Goal: Navigation & Orientation: Understand site structure

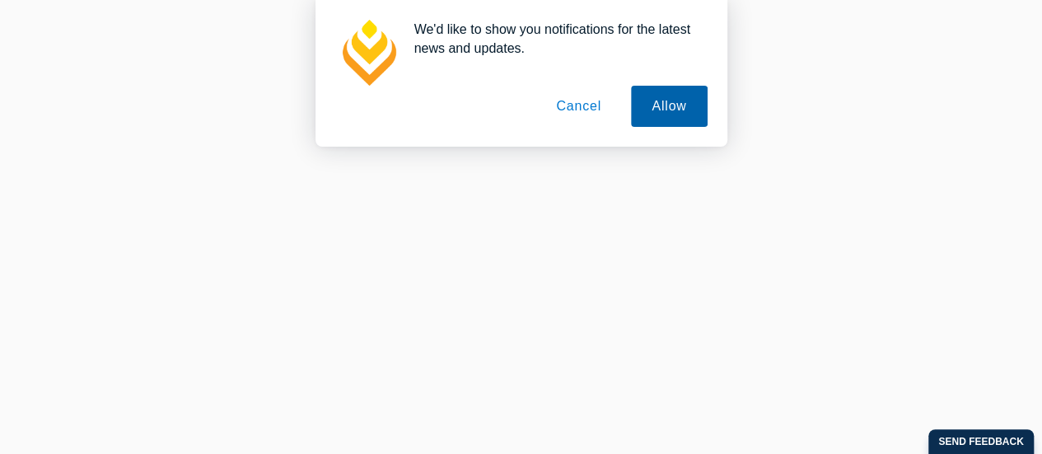
click at [671, 109] on button "Allow" at bounding box center [669, 106] width 76 height 41
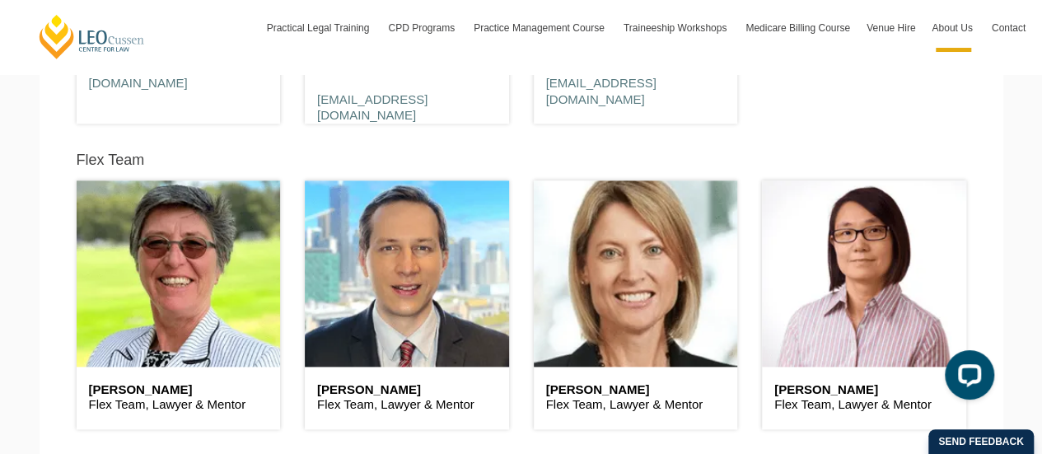
scroll to position [4036, 0]
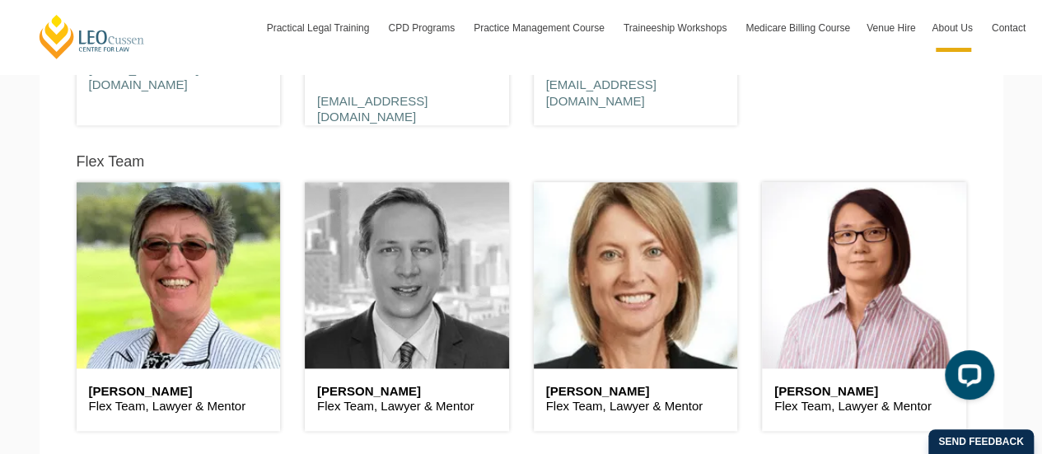
click at [377, 272] on header at bounding box center [407, 274] width 204 height 185
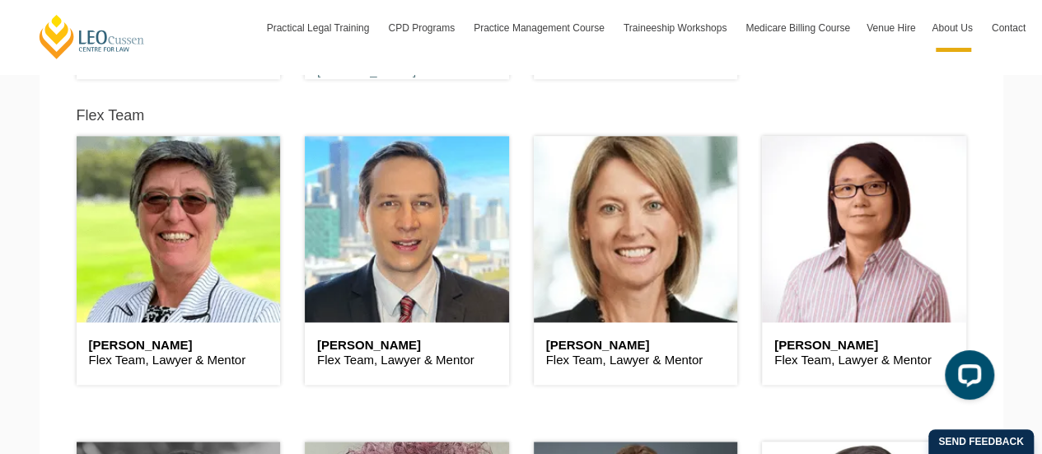
scroll to position [4119, 0]
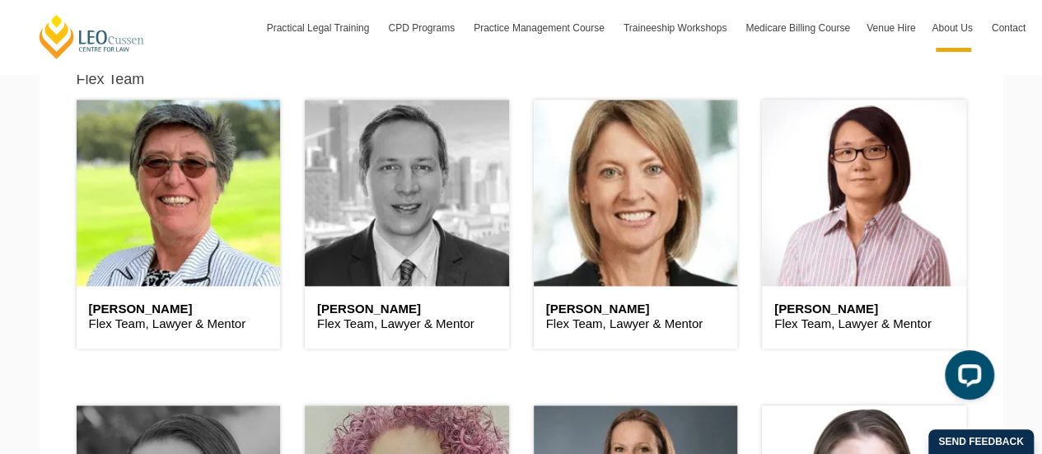
click at [415, 168] on header at bounding box center [407, 192] width 204 height 185
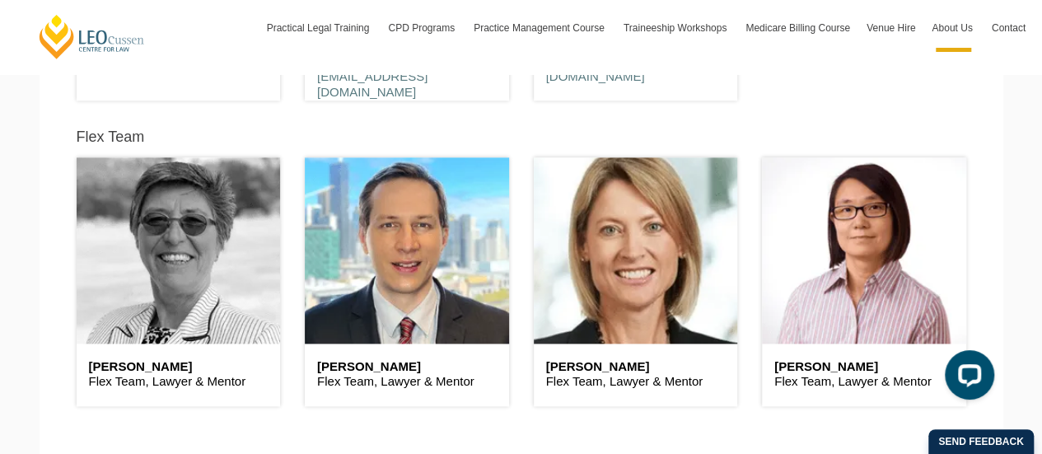
scroll to position [4036, 0]
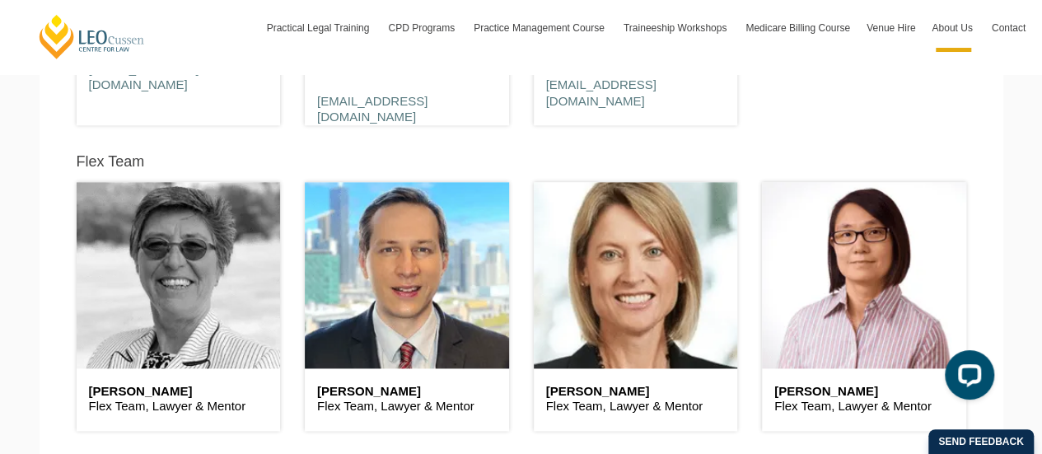
click at [171, 290] on header at bounding box center [179, 274] width 204 height 185
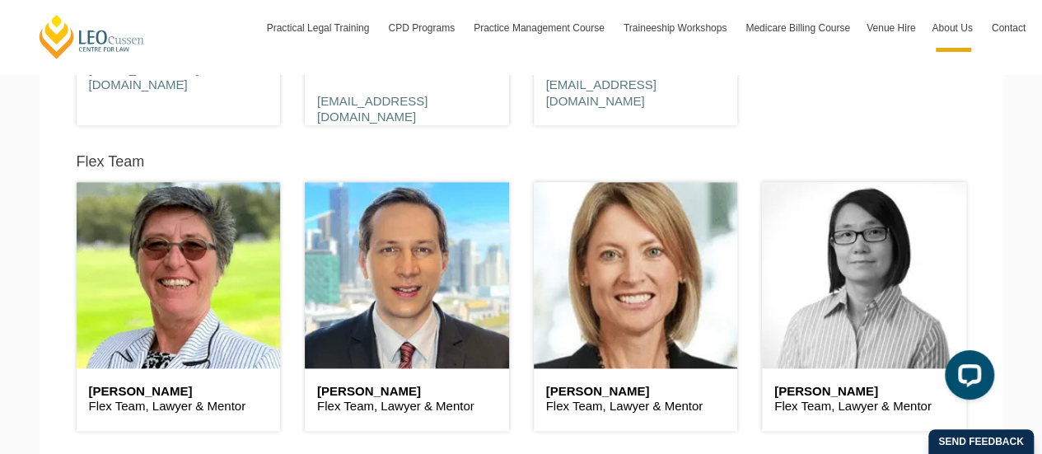
drag, startPoint x: 878, startPoint y: 264, endPoint x: 810, endPoint y: 271, distance: 68.7
click at [880, 264] on header at bounding box center [864, 274] width 204 height 185
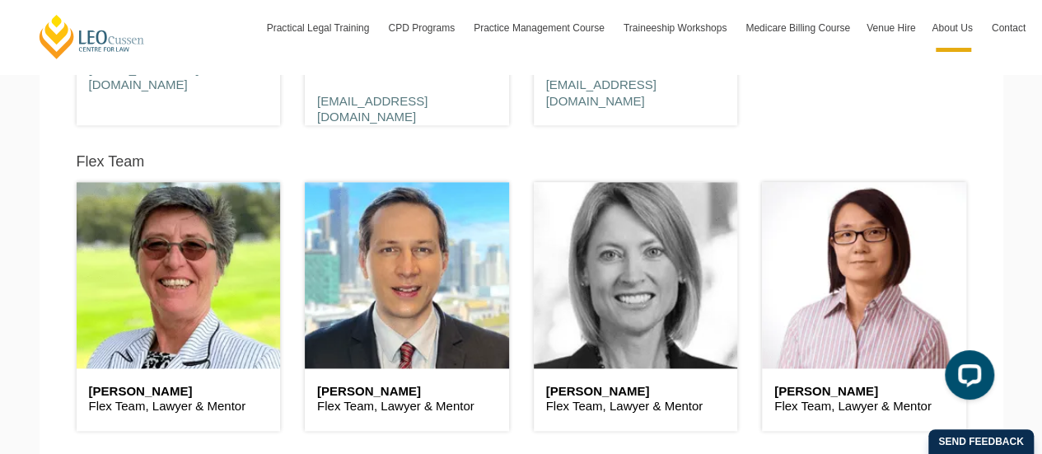
drag, startPoint x: 675, startPoint y: 271, endPoint x: 479, endPoint y: 279, distance: 196.2
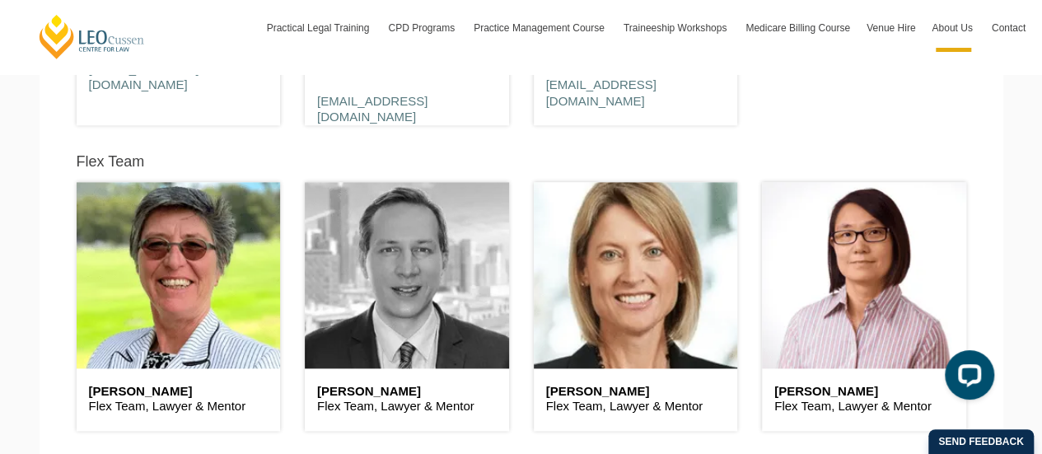
click at [674, 271] on header at bounding box center [636, 274] width 204 height 185
click at [479, 280] on header at bounding box center [407, 274] width 204 height 185
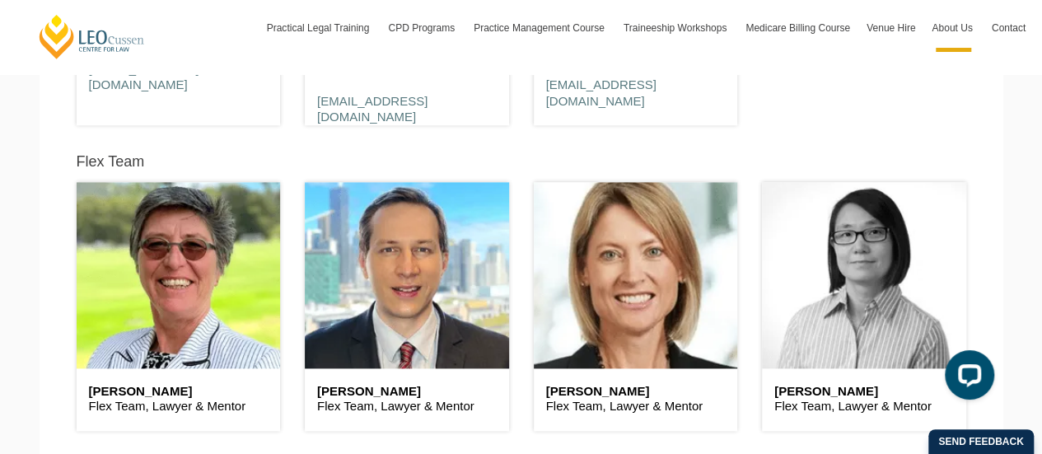
drag, startPoint x: 345, startPoint y: 287, endPoint x: 778, endPoint y: 250, distance: 434.1
click at [358, 280] on header at bounding box center [407, 274] width 204 height 185
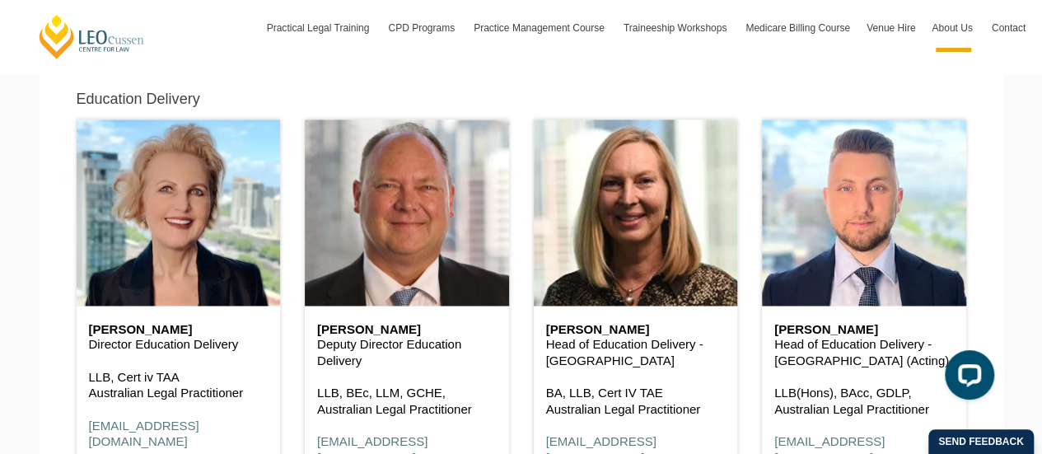
scroll to position [741, 0]
